Goal: Transaction & Acquisition: Book appointment/travel/reservation

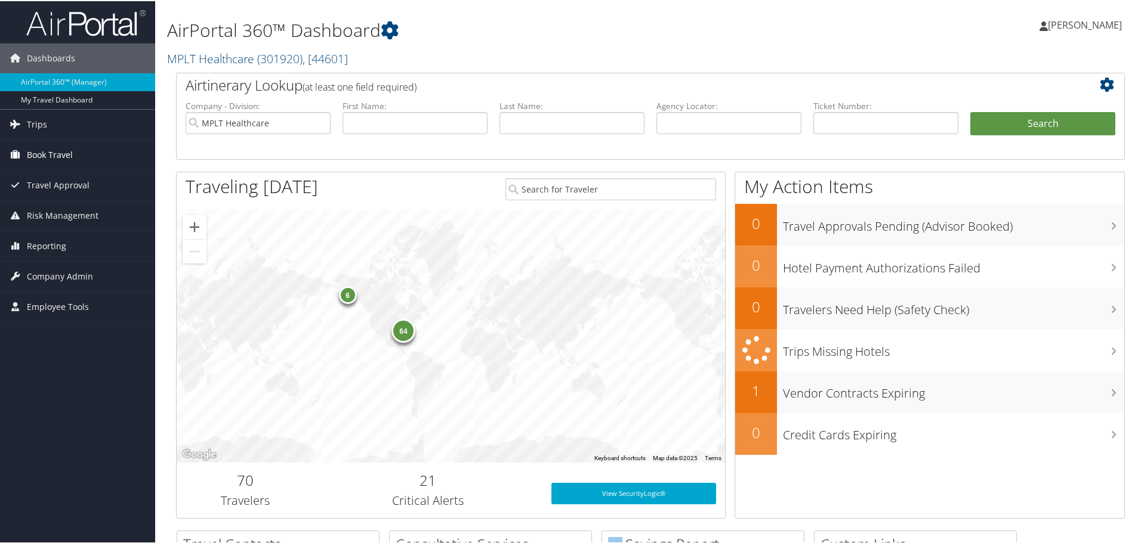
click at [68, 152] on span "Book Travel" at bounding box center [50, 154] width 46 height 30
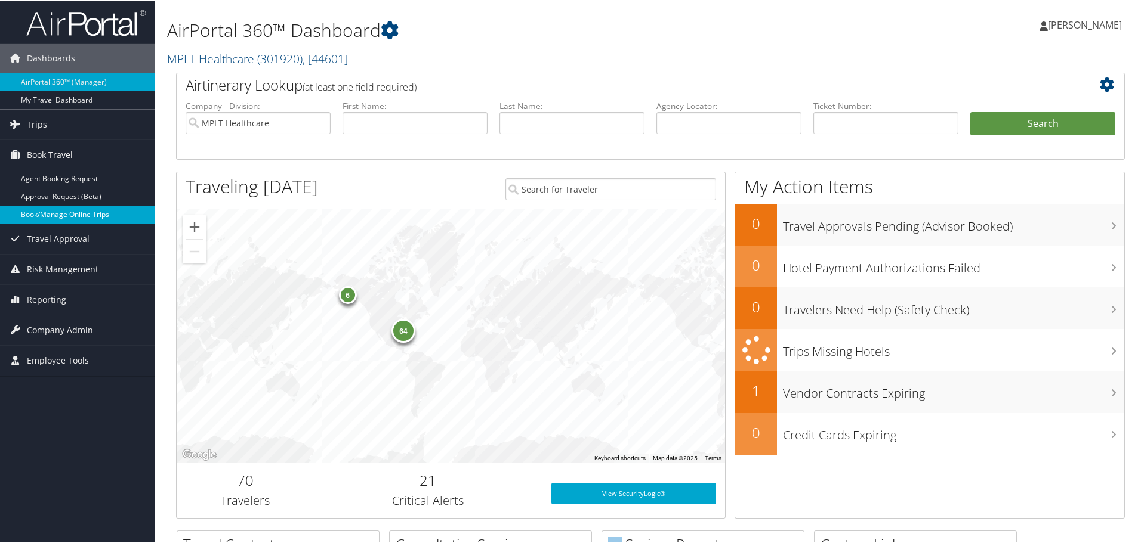
click at [66, 211] on link "Book/Manage Online Trips" at bounding box center [77, 214] width 155 height 18
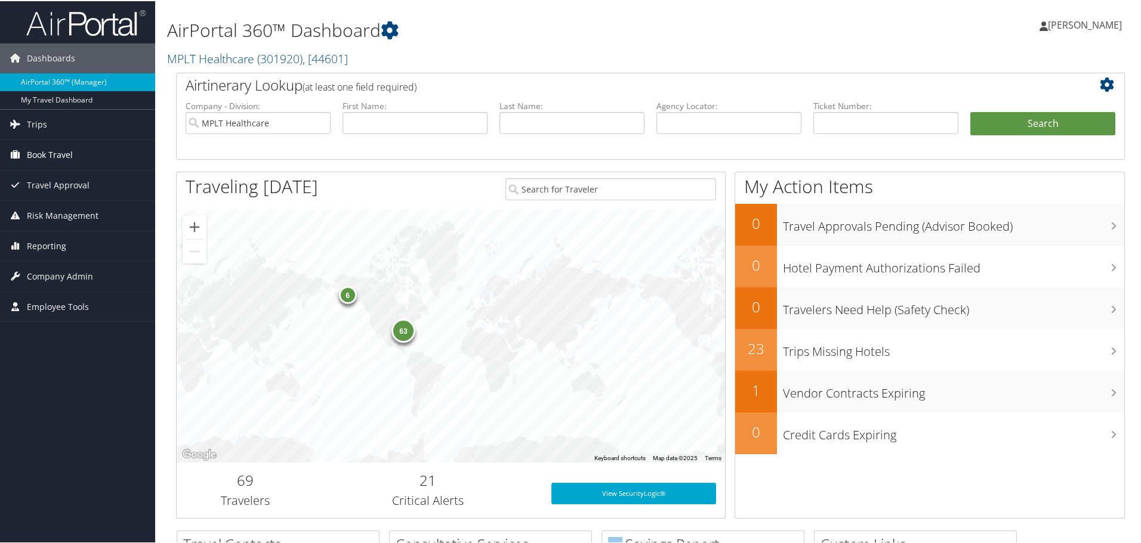
click at [51, 143] on span "Book Travel" at bounding box center [50, 154] width 46 height 30
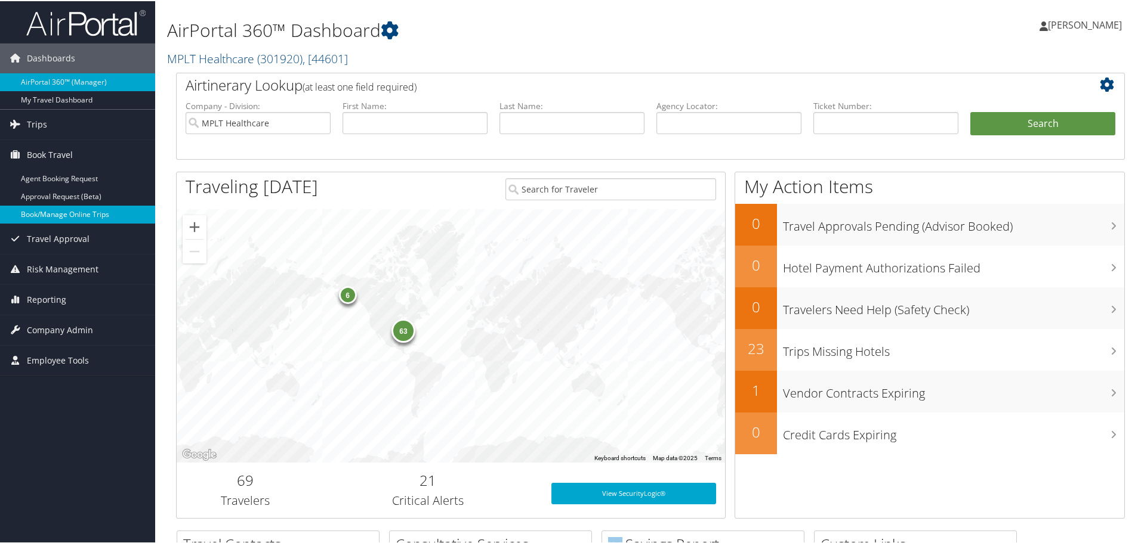
click at [61, 220] on link "Book/Manage Online Trips" at bounding box center [77, 214] width 155 height 18
